Goal: Navigation & Orientation: Find specific page/section

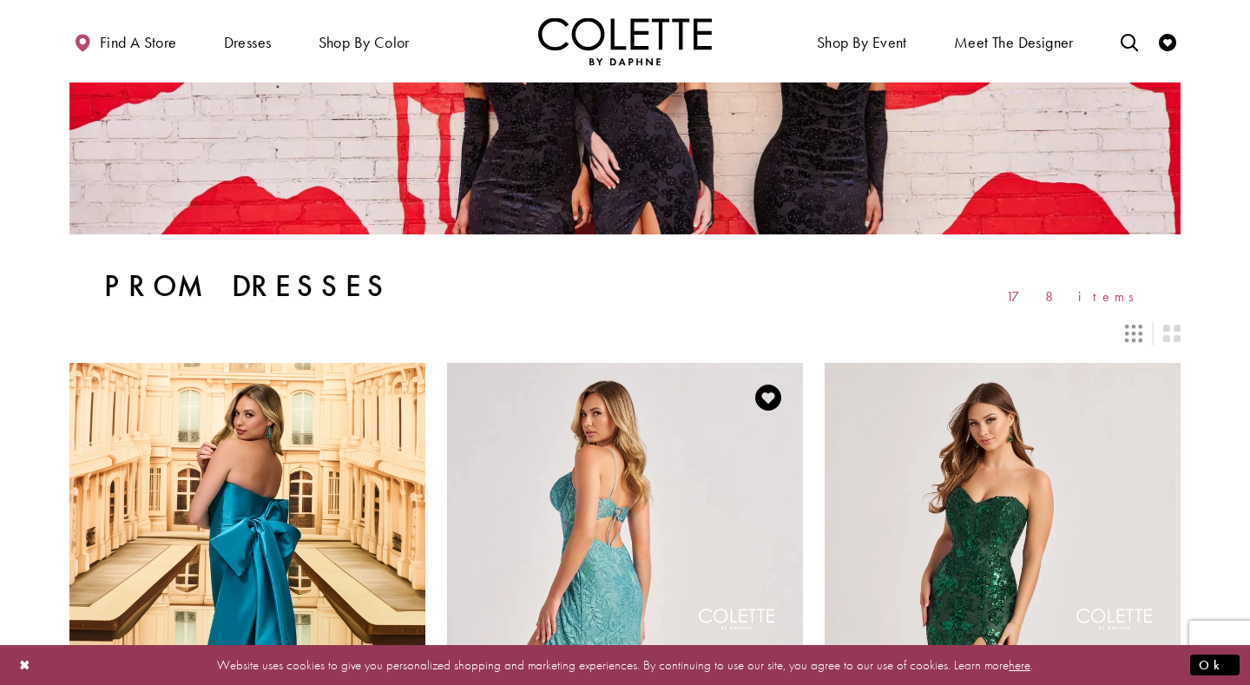
scroll to position [93, 0]
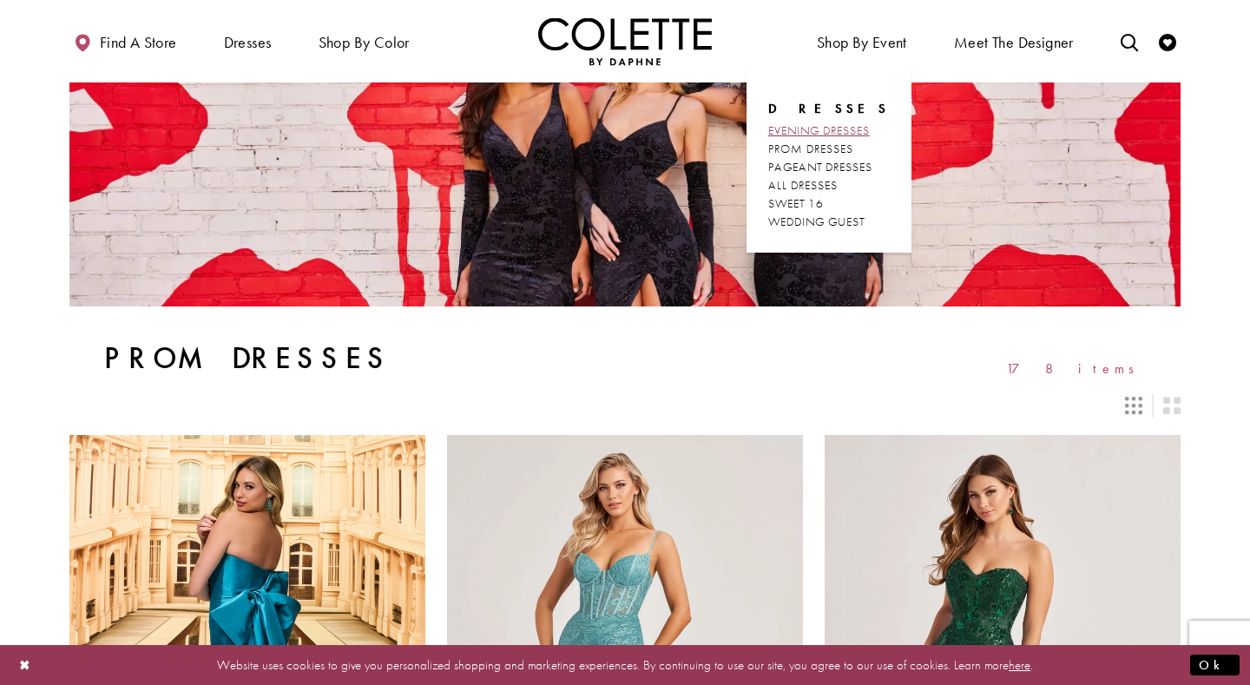
click at [835, 126] on span "EVENING DRESSES" at bounding box center [820, 130] width 102 height 16
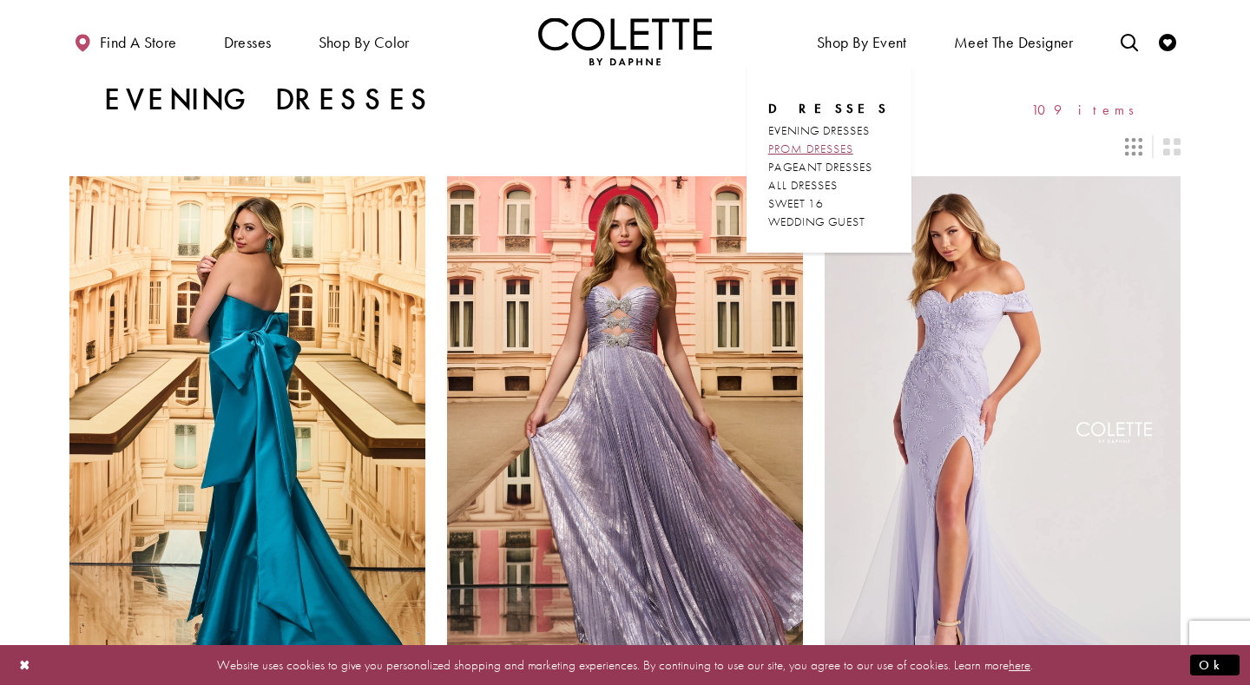
click at [828, 147] on span "PROM DRESSES" at bounding box center [811, 149] width 85 height 16
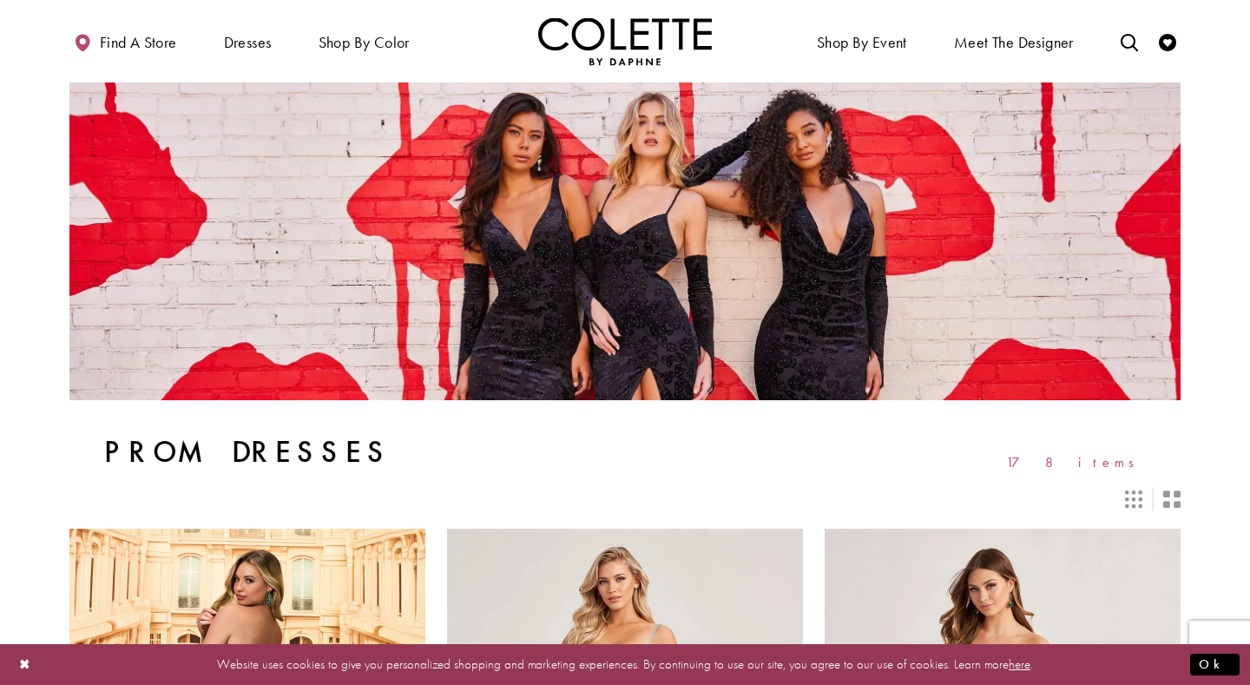
click at [1165, 492] on icon "Switch layout to 2 columns" at bounding box center [1172, 499] width 17 height 17
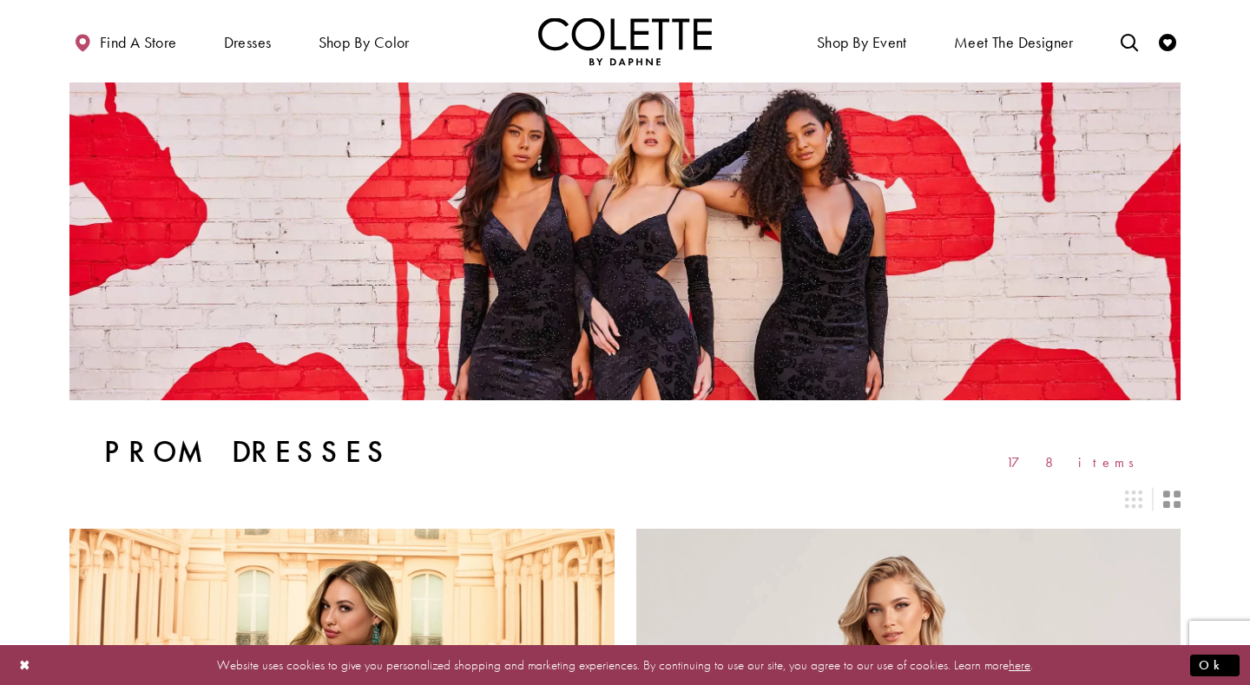
click at [1165, 492] on icon "Switch layout to 2 columns" at bounding box center [1172, 499] width 17 height 17
click at [1140, 494] on icon "Switch layout to 3 columns" at bounding box center [1133, 499] width 17 height 17
